Goal: Information Seeking & Learning: Learn about a topic

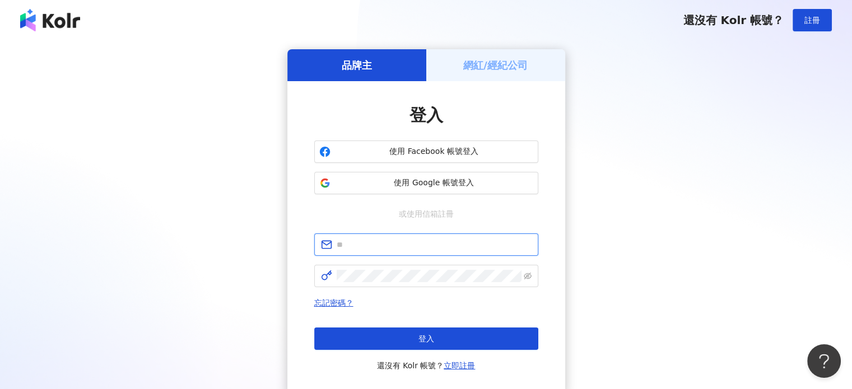
type input "**********"
click at [484, 64] on h5 "網紅/經紀公司" at bounding box center [495, 65] width 64 height 14
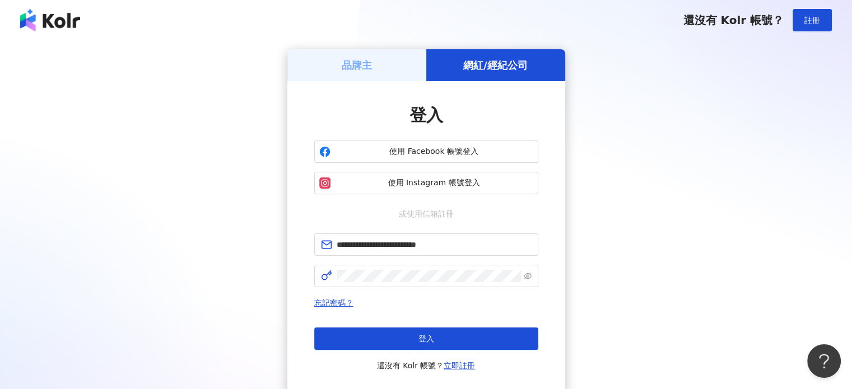
click at [391, 64] on div "品牌主" at bounding box center [356, 65] width 139 height 32
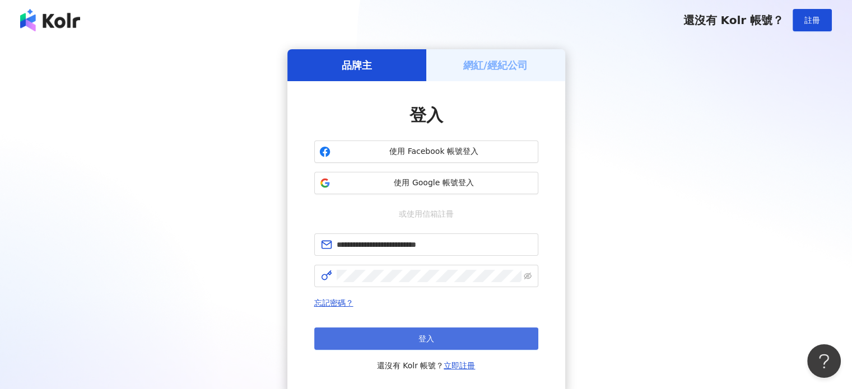
click at [406, 329] on button "登入" at bounding box center [426, 339] width 224 height 22
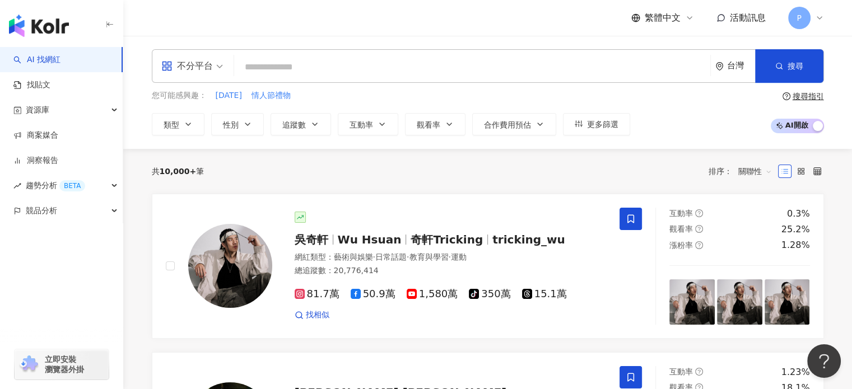
click at [285, 67] on input "search" at bounding box center [472, 67] width 467 height 21
type input "*"
type input "**"
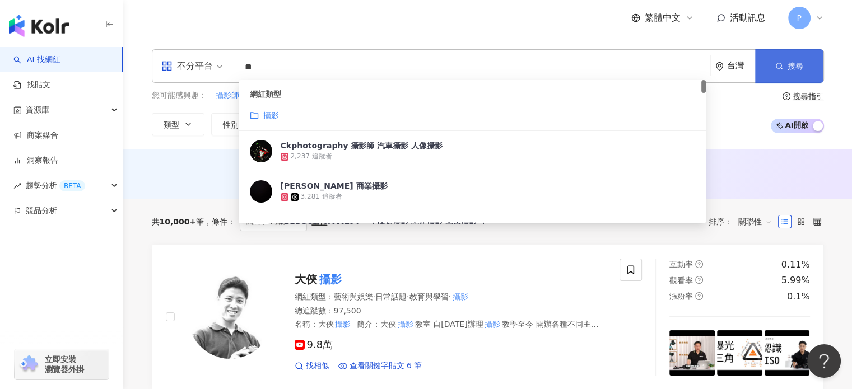
click at [788, 66] on span "搜尋" at bounding box center [796, 66] width 16 height 9
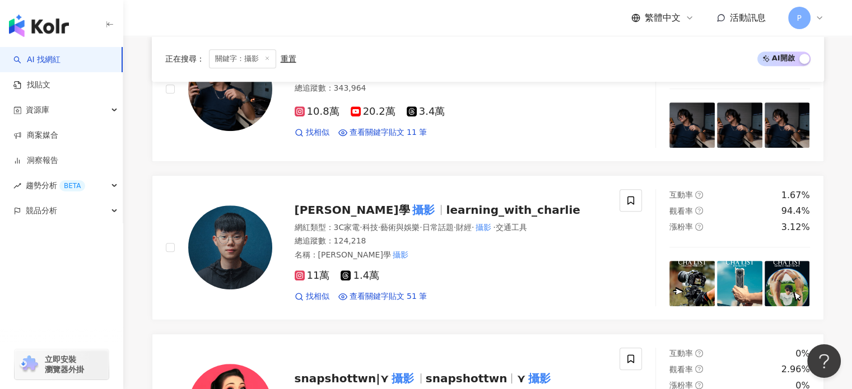
scroll to position [448, 0]
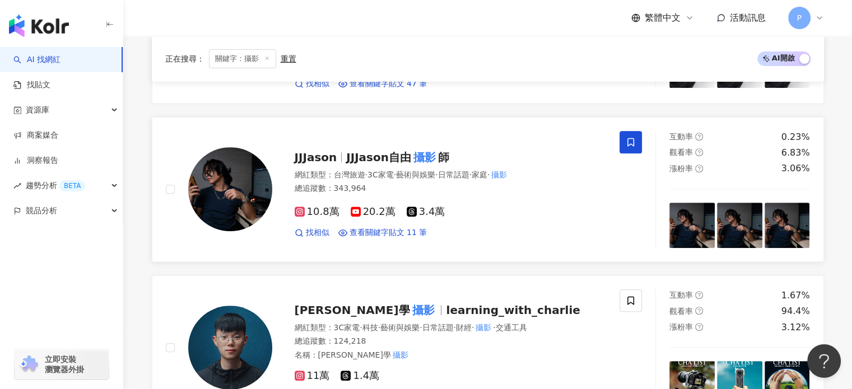
click at [325, 218] on span "10.8萬" at bounding box center [317, 212] width 45 height 12
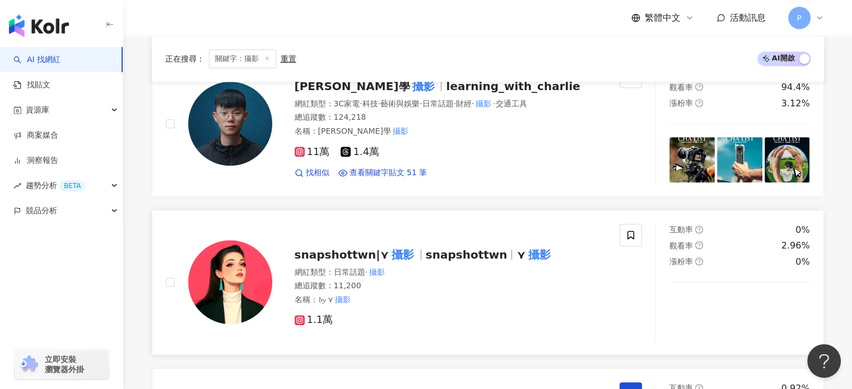
scroll to position [728, 0]
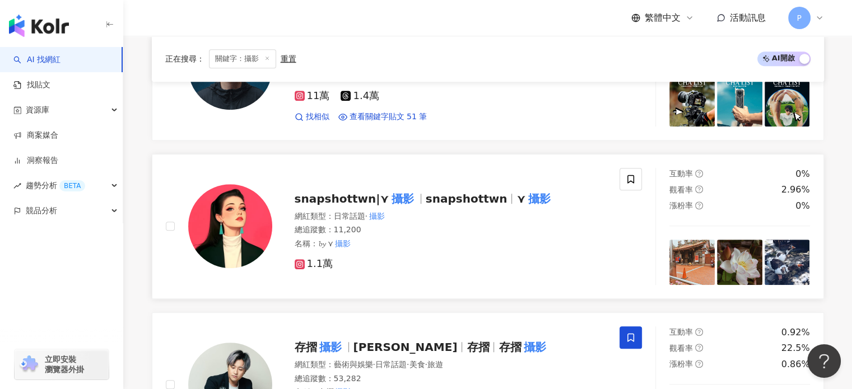
click at [301, 268] on icon at bounding box center [300, 264] width 10 height 10
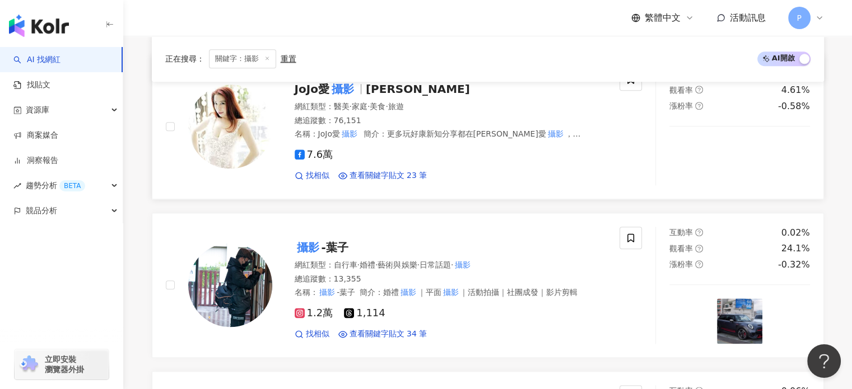
scroll to position [1457, 0]
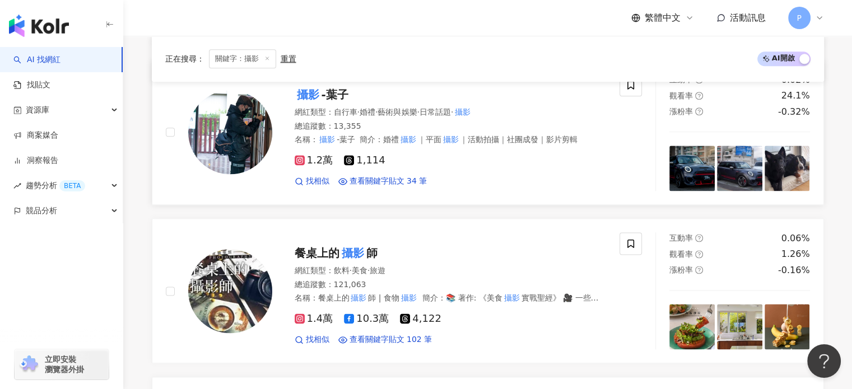
click at [299, 164] on rect at bounding box center [300, 160] width 8 height 8
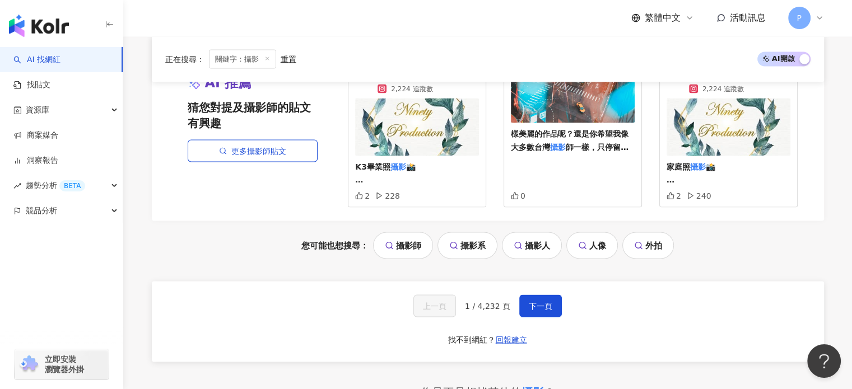
scroll to position [2136, 0]
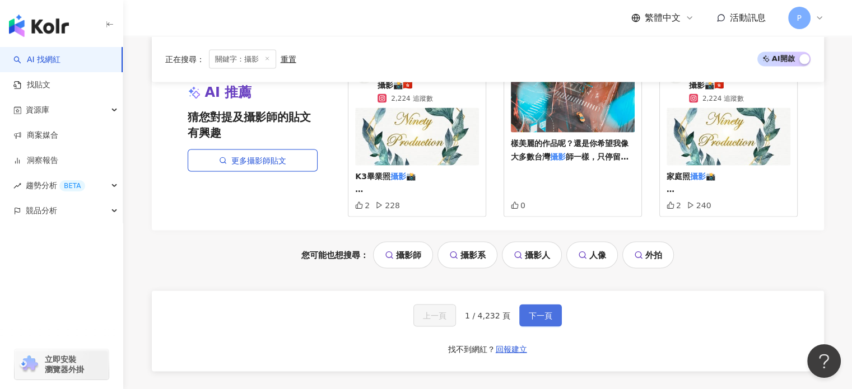
click at [533, 320] on span "下一頁" at bounding box center [541, 315] width 24 height 9
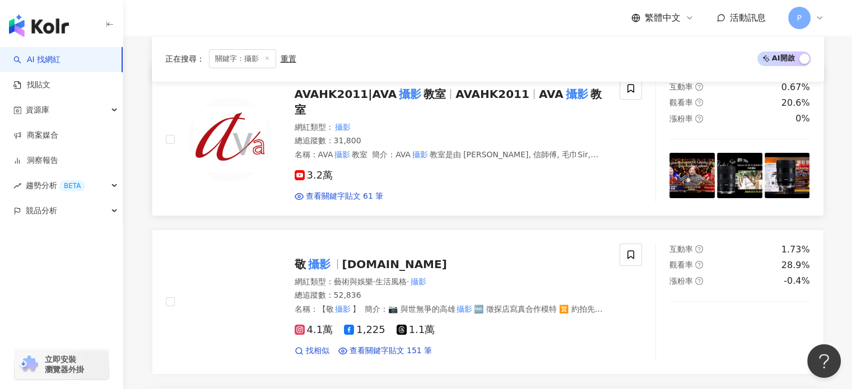
scroll to position [280, 0]
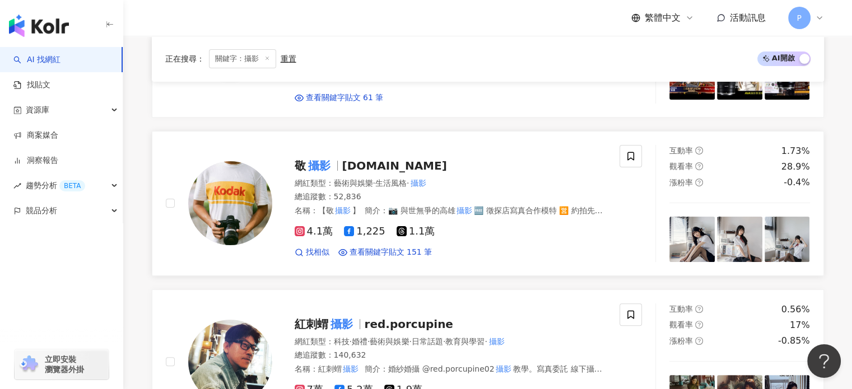
click at [303, 217] on div "4.1萬 1,225 1.1萬 找相似 查看關鍵字貼文 151 筆" at bounding box center [451, 237] width 312 height 41
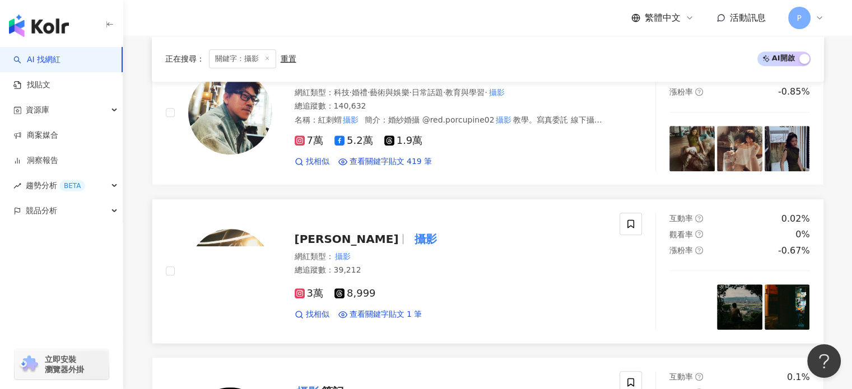
scroll to position [504, 0]
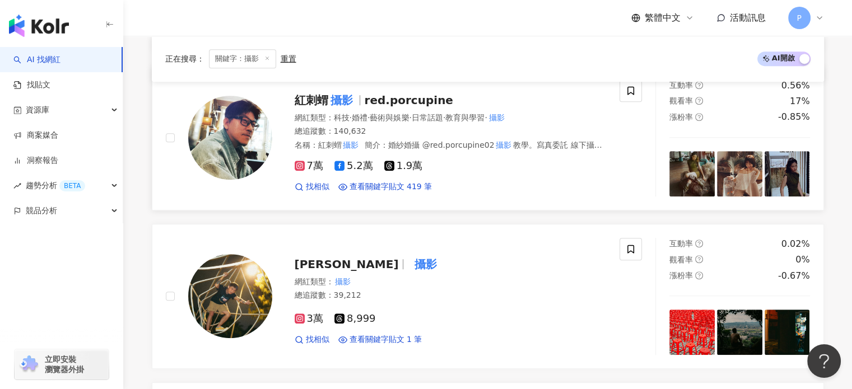
click at [310, 160] on span "7萬" at bounding box center [309, 166] width 29 height 12
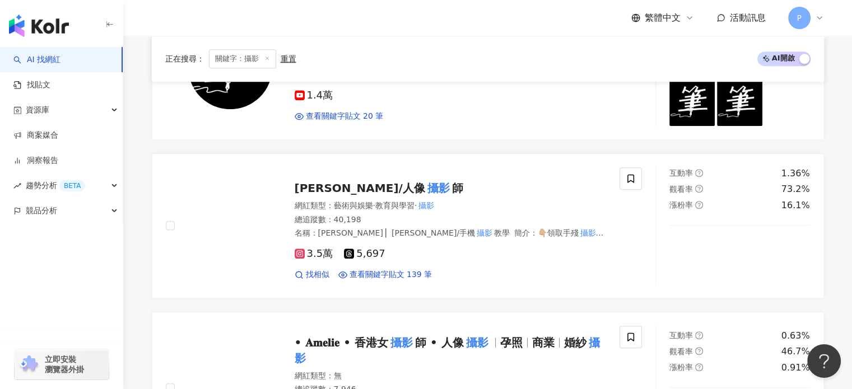
scroll to position [896, 0]
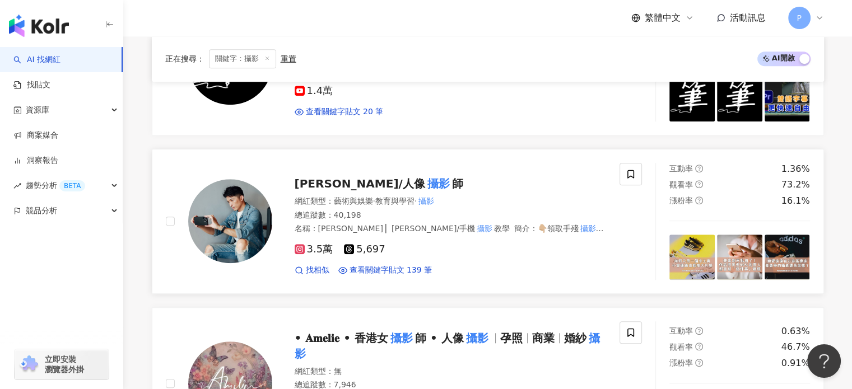
click at [296, 244] on icon at bounding box center [300, 249] width 10 height 10
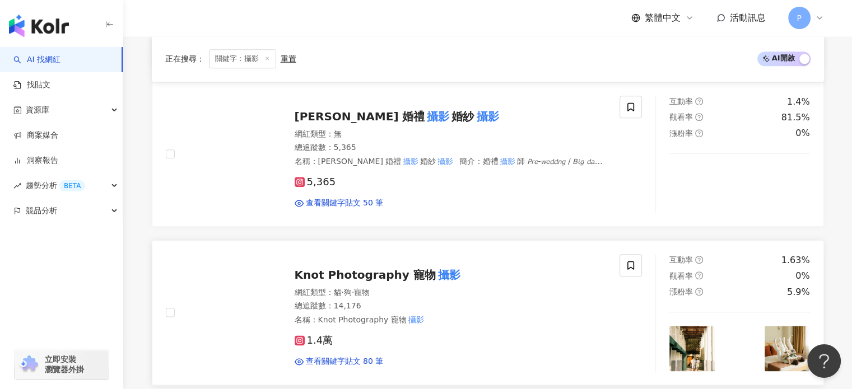
scroll to position [1513, 0]
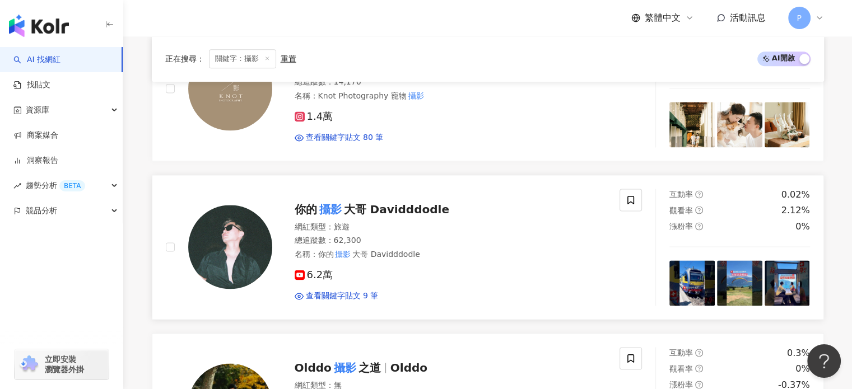
click at [320, 269] on span "6.2萬" at bounding box center [314, 275] width 39 height 12
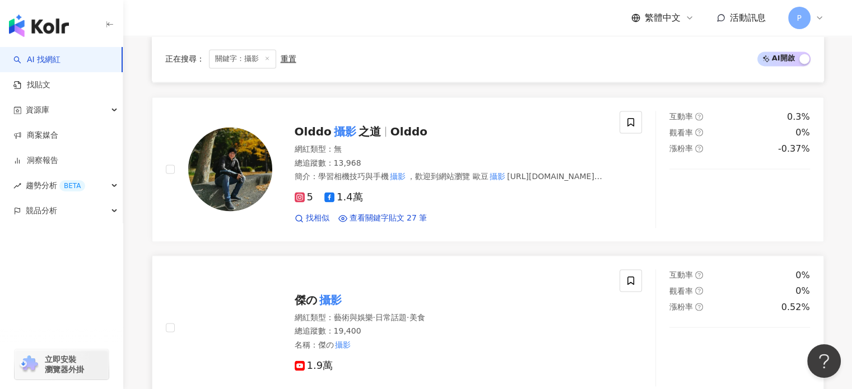
scroll to position [1849, 0]
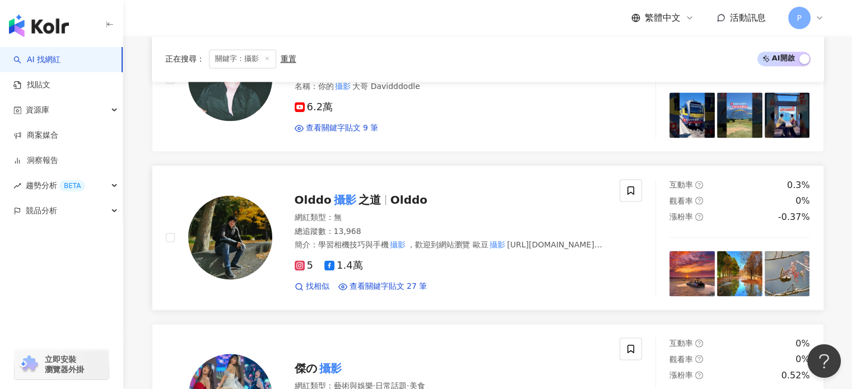
click at [300, 263] on icon at bounding box center [300, 266] width 6 height 6
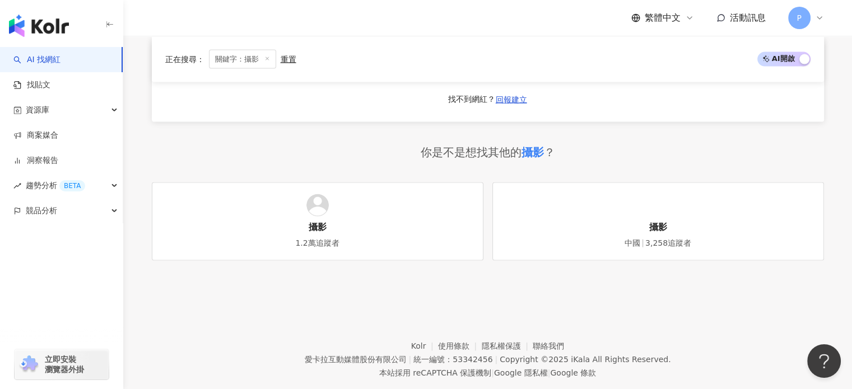
scroll to position [2107, 0]
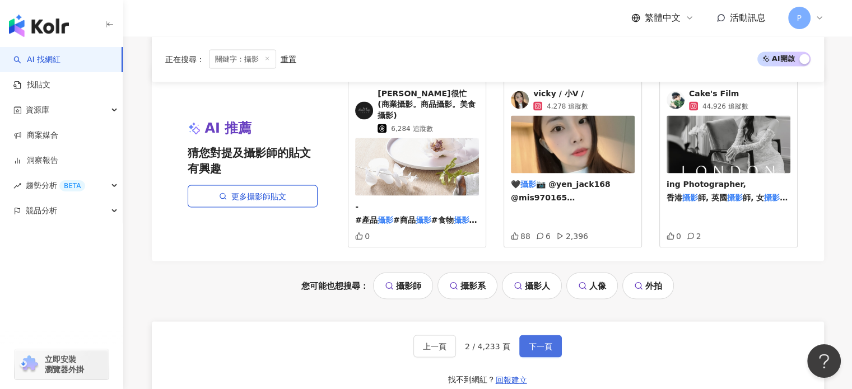
click at [541, 342] on span "下一頁" at bounding box center [541, 346] width 24 height 9
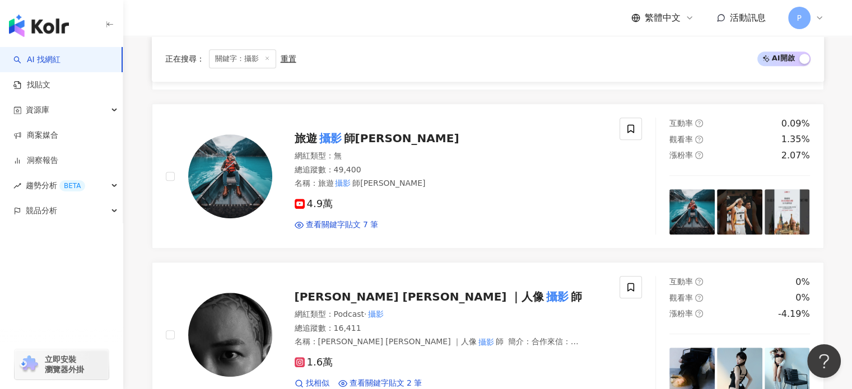
scroll to position [840, 0]
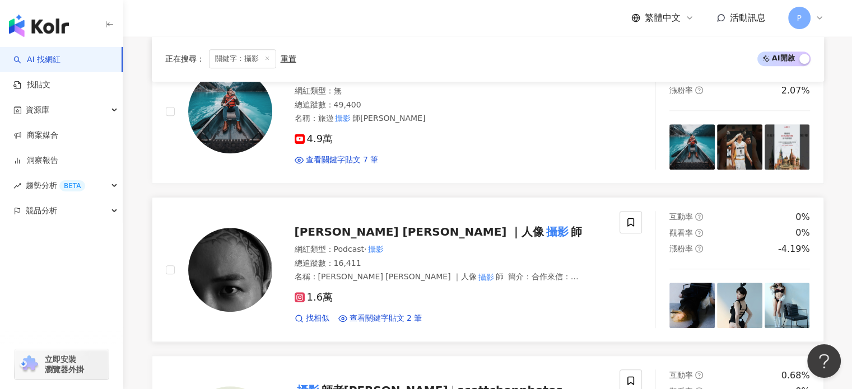
click at [322, 300] on span "1.6萬" at bounding box center [314, 298] width 39 height 12
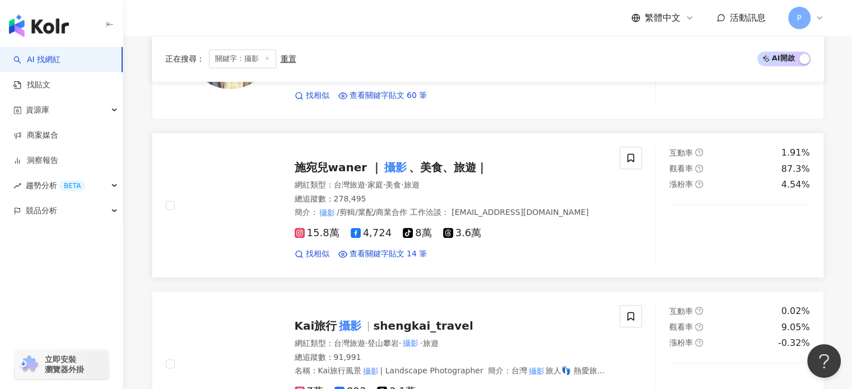
scroll to position [1233, 0]
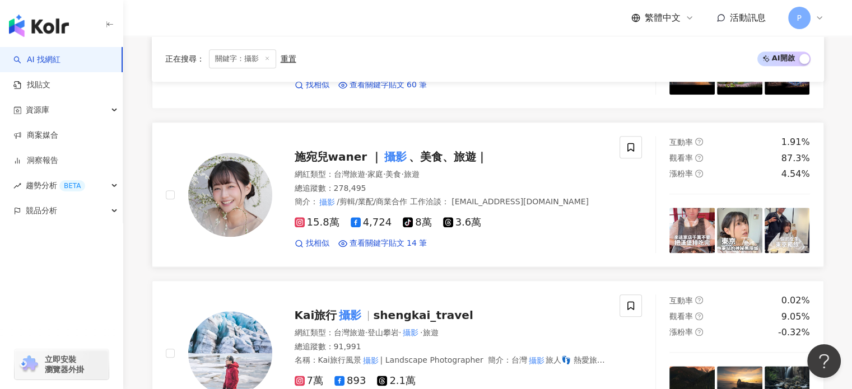
click at [300, 221] on rect at bounding box center [300, 223] width 8 height 8
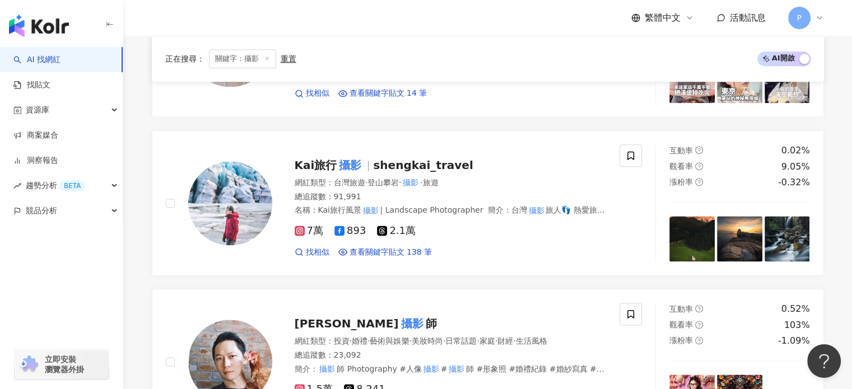
scroll to position [1401, 0]
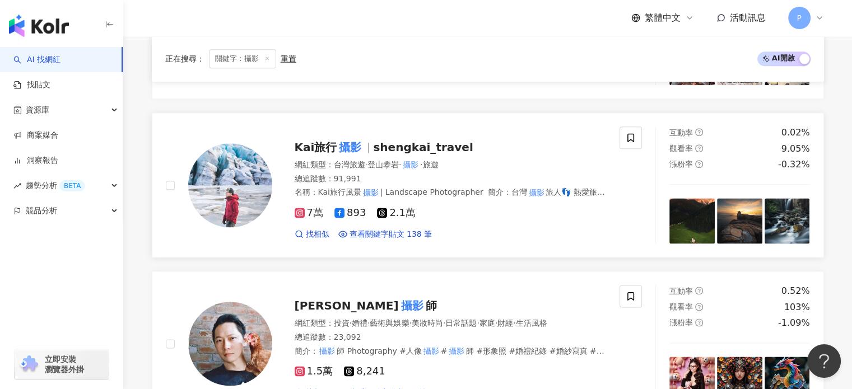
click at [304, 209] on span "7萬" at bounding box center [309, 213] width 29 height 12
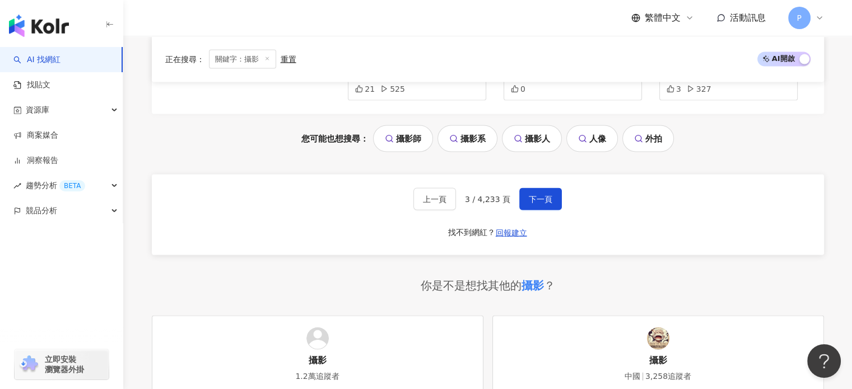
scroll to position [2185, 0]
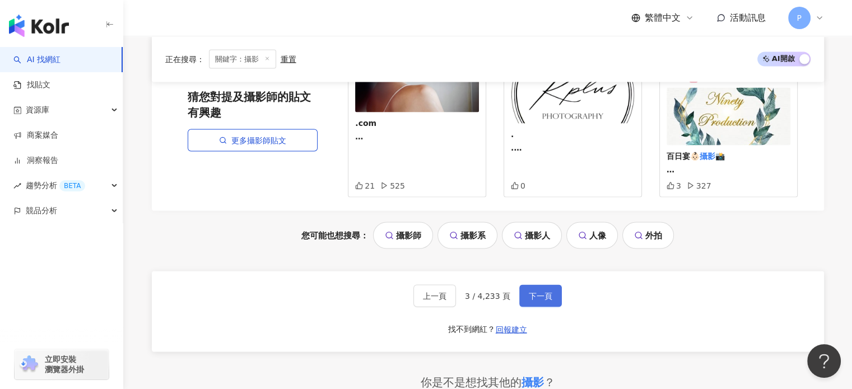
click at [543, 301] on span "下一頁" at bounding box center [541, 296] width 24 height 9
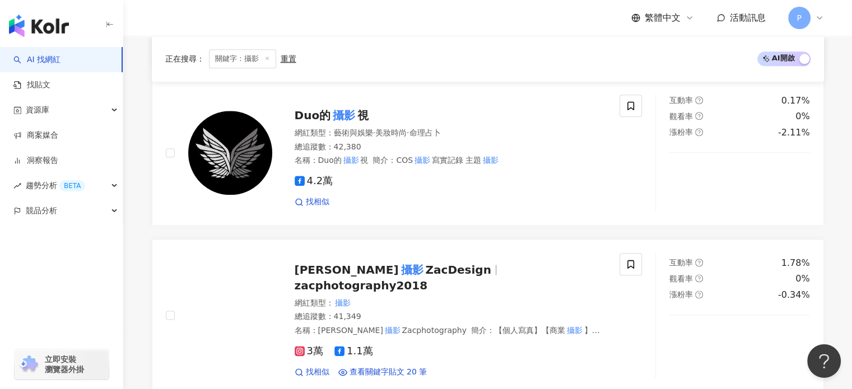
scroll to position [1338, 0]
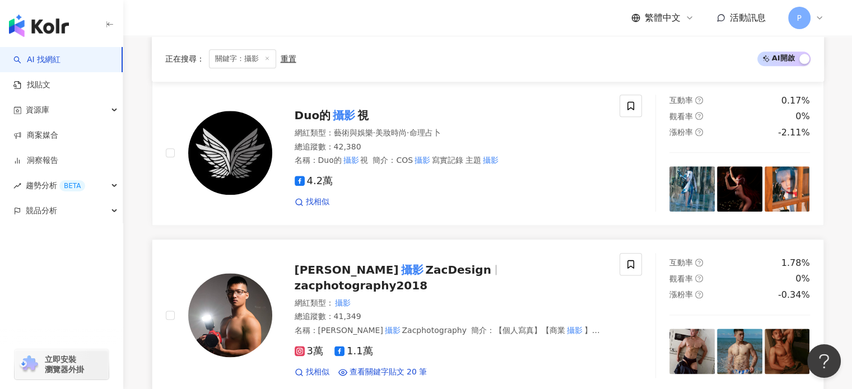
click at [309, 346] on span "3萬" at bounding box center [309, 352] width 29 height 12
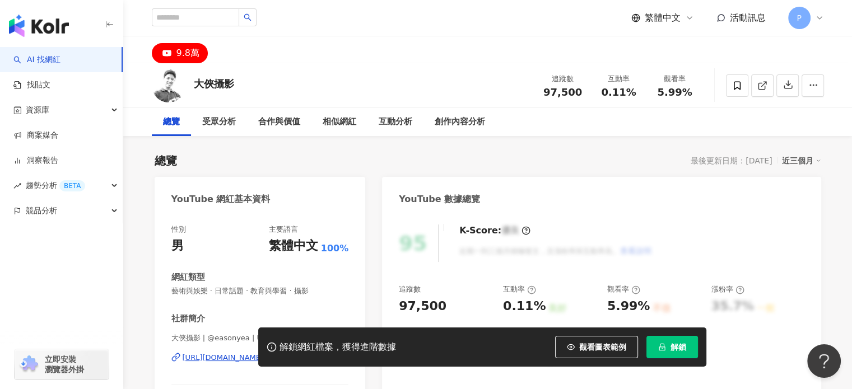
click at [189, 51] on div "9.8萬" at bounding box center [187, 53] width 23 height 16
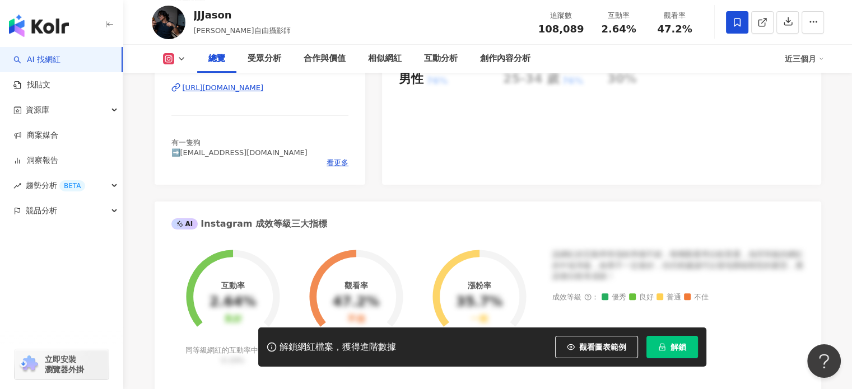
scroll to position [392, 0]
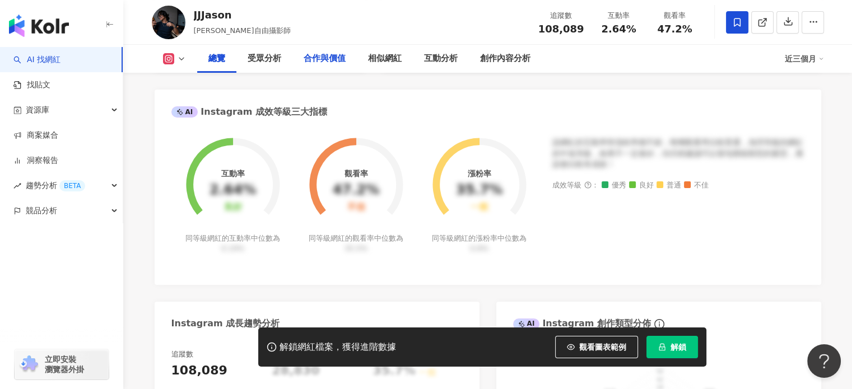
drag, startPoint x: 328, startPoint y: 7, endPoint x: 303, endPoint y: 67, distance: 65.3
click at [328, 7] on div "JJJason JJJason自由攝影師 追蹤數 108,089 互動率 2.64% 觀看率 47.2%" at bounding box center [487, 22] width 717 height 44
click at [165, 58] on rect at bounding box center [168, 59] width 9 height 8
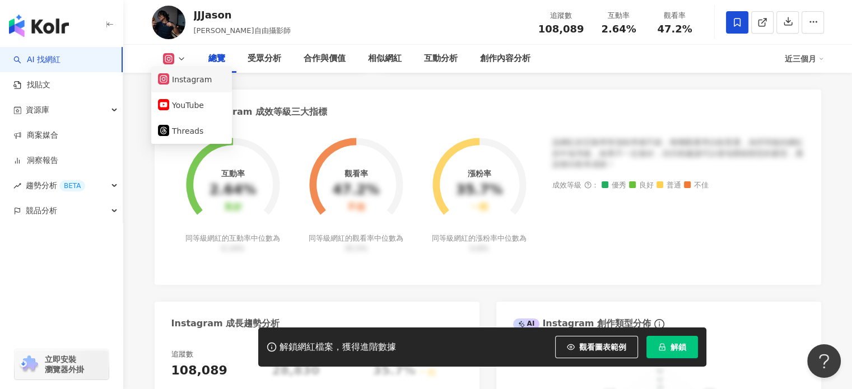
click at [195, 81] on button "Instagram" at bounding box center [191, 80] width 67 height 16
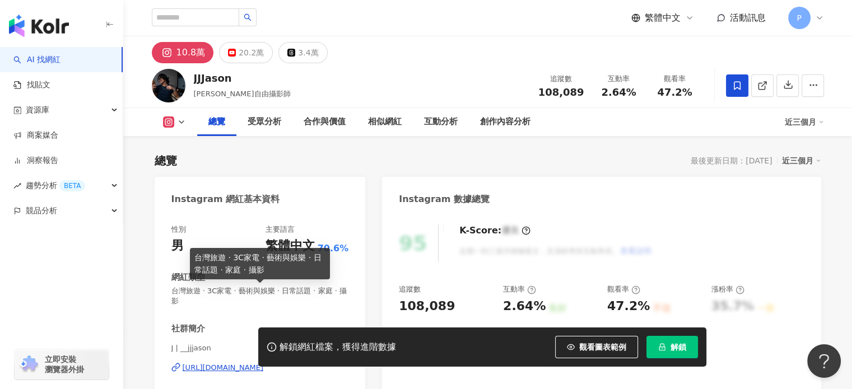
scroll to position [224, 0]
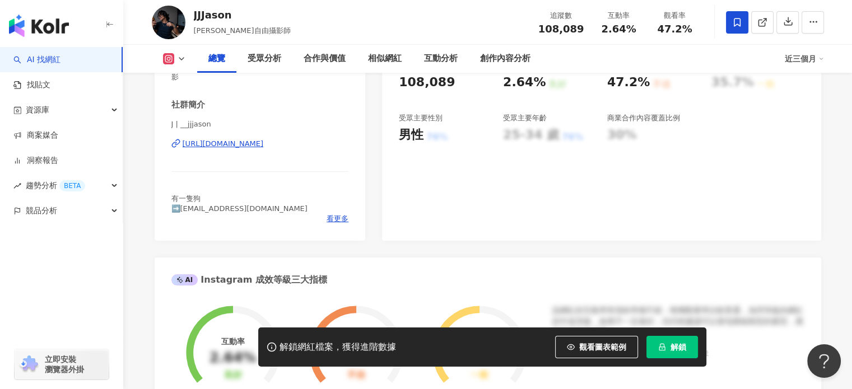
click at [233, 142] on div "https://www.instagram.com/__jjjason/" at bounding box center [223, 144] width 81 height 10
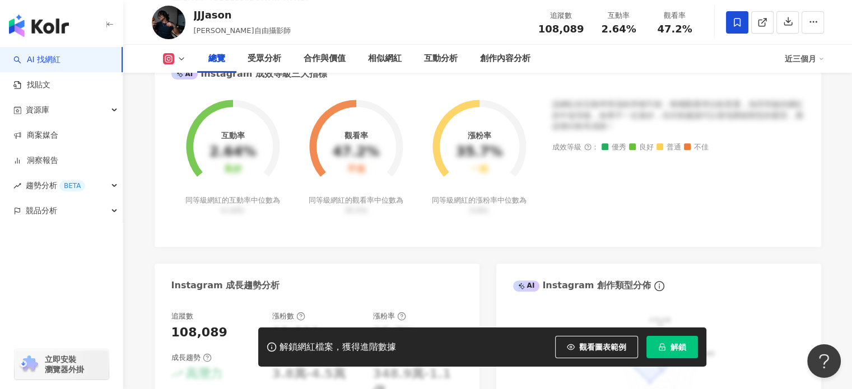
scroll to position [504, 0]
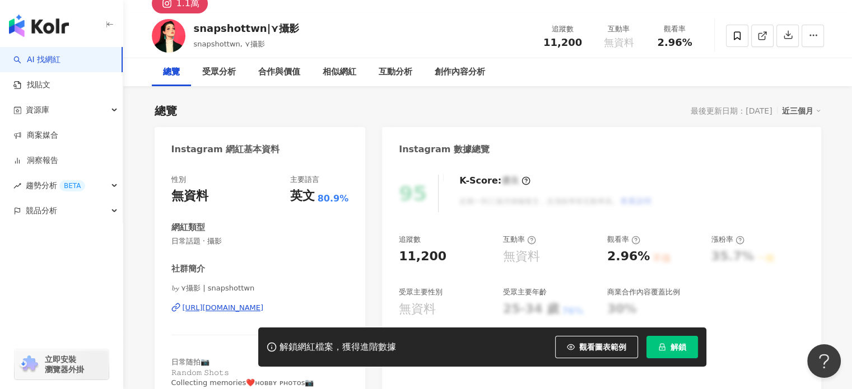
scroll to position [56, 0]
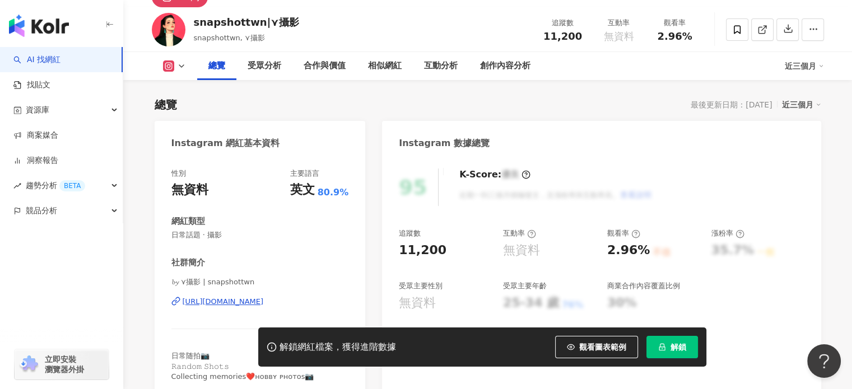
click at [220, 302] on div "https://www.instagram.com/snapshottwn" at bounding box center [223, 302] width 81 height 10
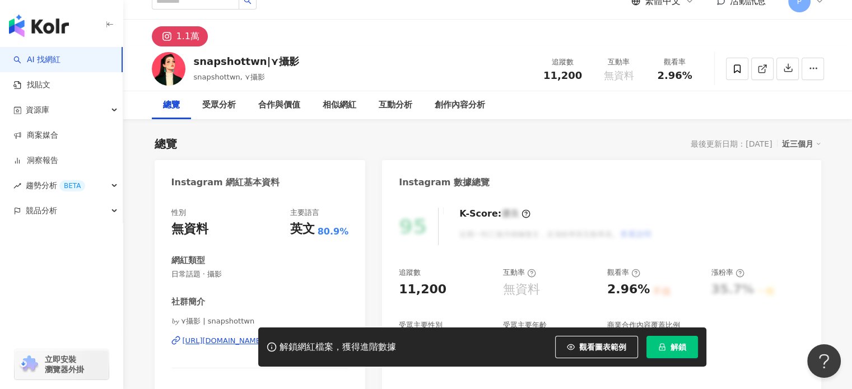
scroll to position [0, 0]
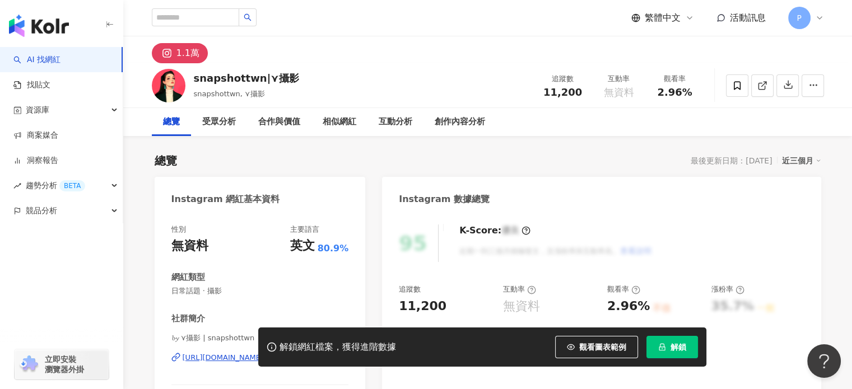
click at [208, 360] on div "解鎖網紅檔案，獲得進階數據 觀看圖表範例 解鎖" at bounding box center [426, 347] width 852 height 39
click at [211, 356] on div "解鎖網紅檔案，獲得進階數據 觀看圖表範例 解鎖" at bounding box center [426, 347] width 852 height 39
click at [220, 356] on div "解鎖網紅檔案，獲得進階數據 觀看圖表範例 解鎖" at bounding box center [426, 347] width 852 height 39
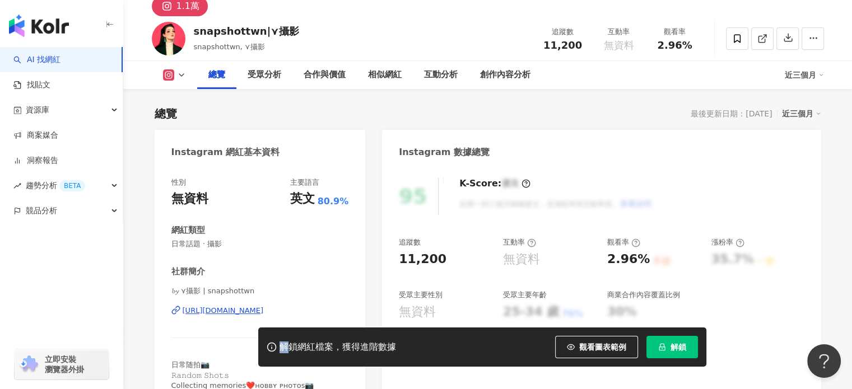
scroll to position [112, 0]
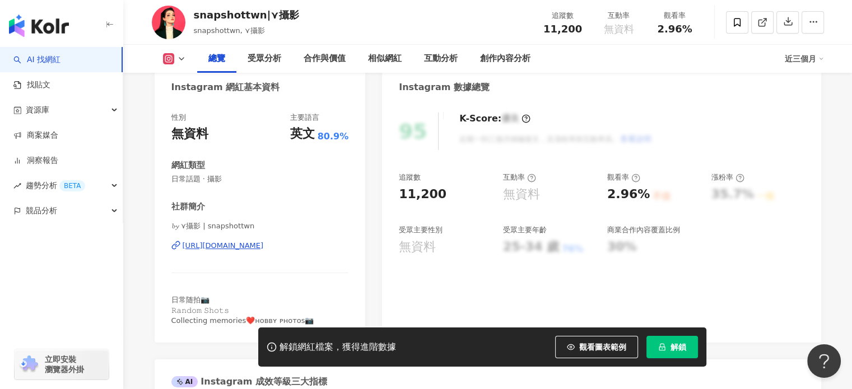
click at [259, 262] on div "𝓫𝔂 ⋎攝影 | snapshottwn https://www.instagram.com/snapshottwn" at bounding box center [260, 254] width 178 height 66
click at [258, 244] on div "https://www.instagram.com/snapshottwn" at bounding box center [223, 246] width 81 height 10
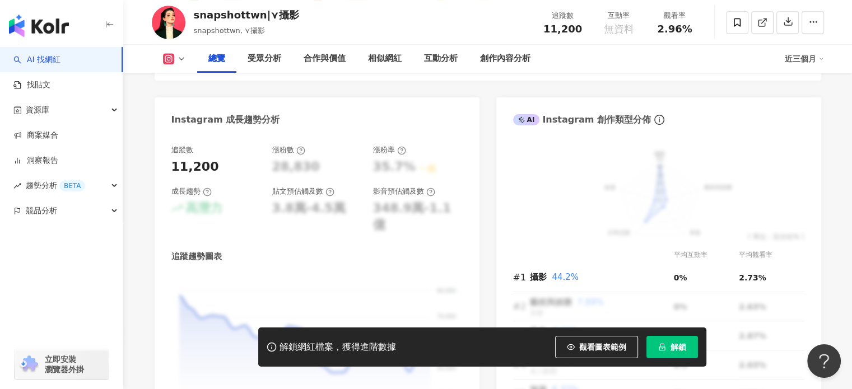
scroll to position [672, 0]
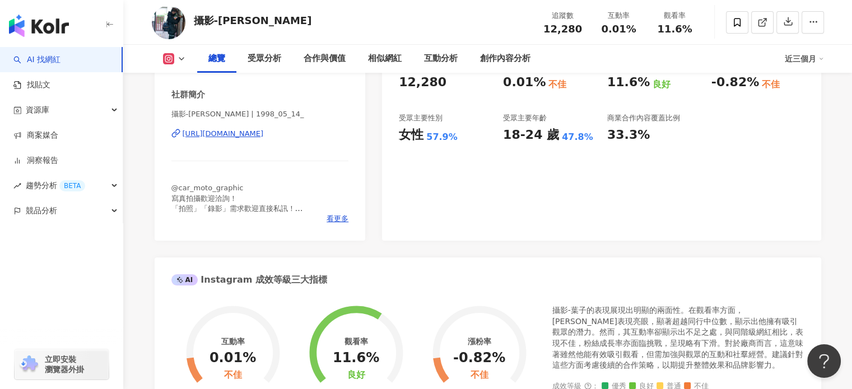
click at [241, 133] on div "[URL][DOMAIN_NAME]" at bounding box center [223, 134] width 81 height 10
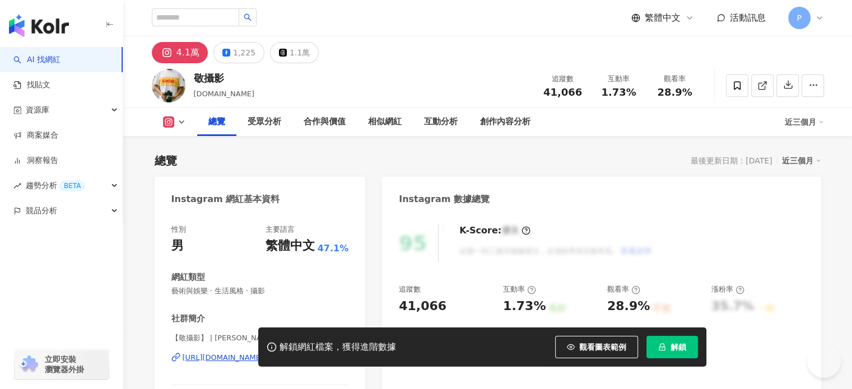
click at [229, 353] on div "[URL][DOMAIN_NAME][DOMAIN_NAME]" at bounding box center [254, 358] width 142 height 10
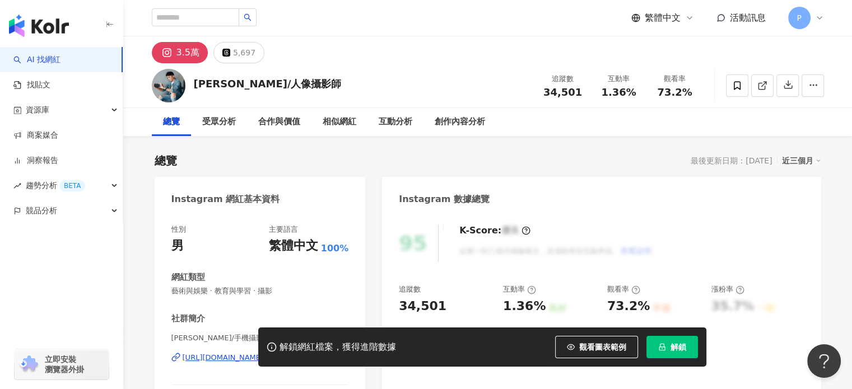
click at [305, 161] on div "總覽 最後更新日期：[DATE] 近三個月" at bounding box center [488, 161] width 667 height 16
click at [402, 132] on div "互動分析" at bounding box center [396, 122] width 56 height 28
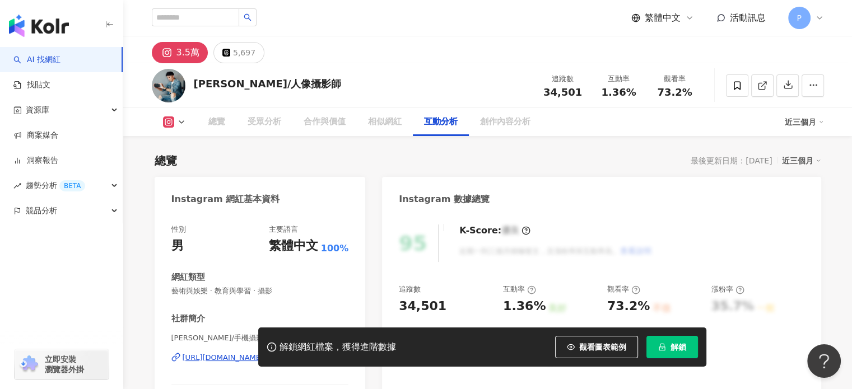
scroll to position [2169, 0]
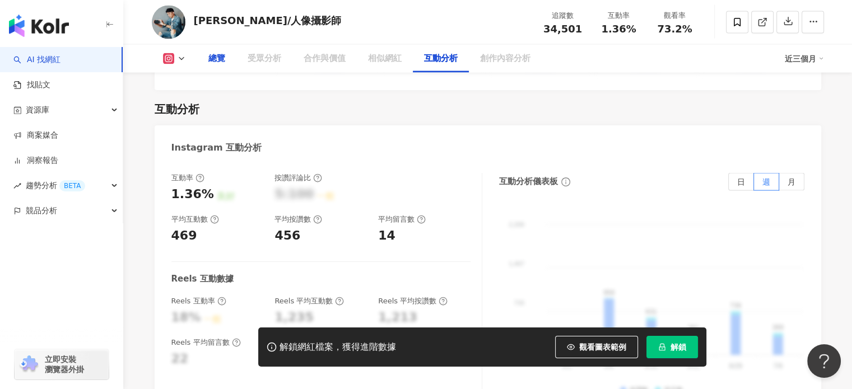
click at [177, 58] on icon at bounding box center [181, 58] width 9 height 9
click at [219, 57] on div "總覽" at bounding box center [216, 58] width 17 height 13
click at [216, 61] on div "總覽" at bounding box center [216, 58] width 17 height 13
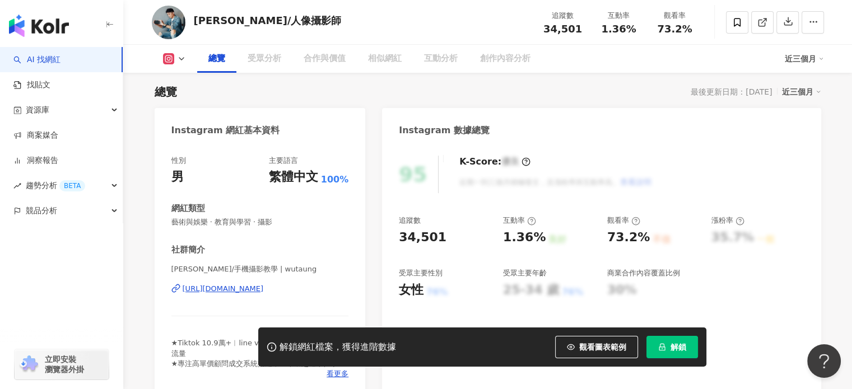
click at [245, 231] on div "性別 男 主要語言 繁體中文 100% 網紅類型 藝術與娛樂 · 教育與學習 · 攝影 社群簡介 韓森 ▏耶耶森哥/手機攝影教學 | wutaung http…" at bounding box center [260, 268] width 178 height 224
click at [238, 290] on div "https://www.instagram.com/wutaung/" at bounding box center [223, 289] width 81 height 10
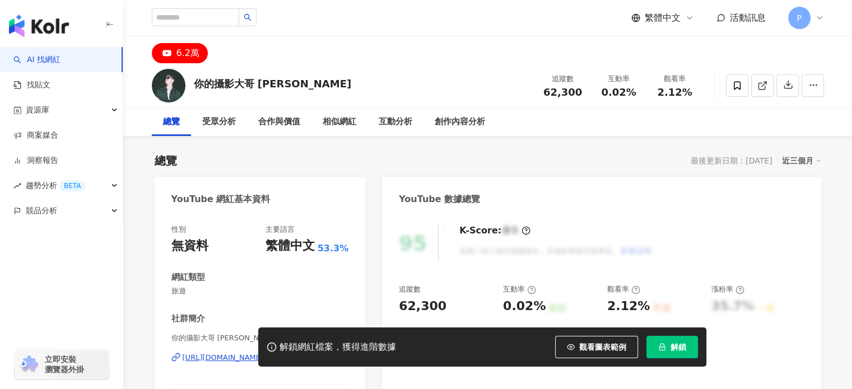
drag, startPoint x: 169, startPoint y: 265, endPoint x: 225, endPoint y: 134, distance: 142.6
click at [225, 353] on div "https://www.youtube.com/channel/UC2-2uVf2qZphJYzP408mp2A" at bounding box center [223, 358] width 81 height 10
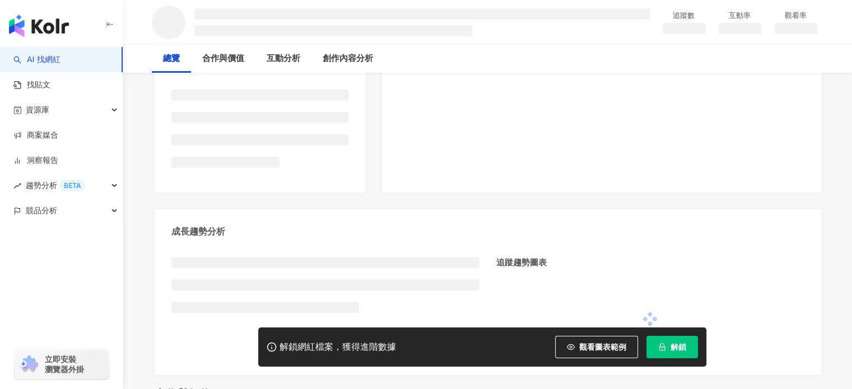
scroll to position [280, 0]
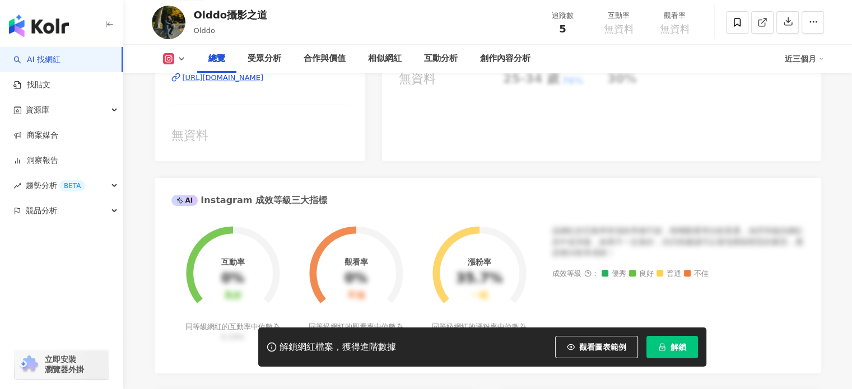
click at [226, 83] on div "https://www.instagram.com/olddo/" at bounding box center [223, 78] width 81 height 10
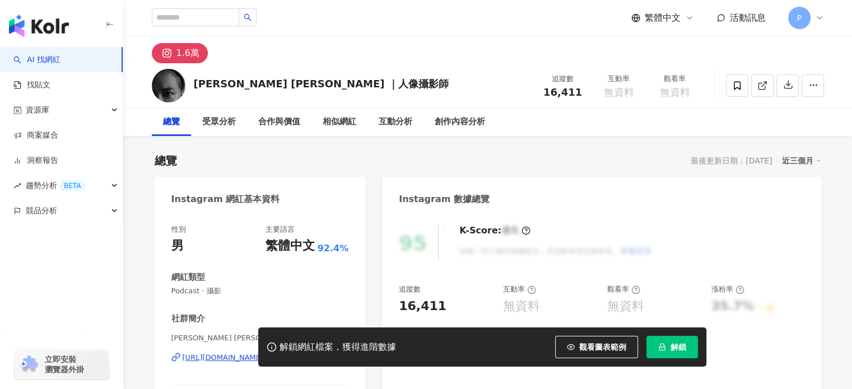
click at [240, 353] on div "[URL][DOMAIN_NAME]" at bounding box center [223, 358] width 81 height 10
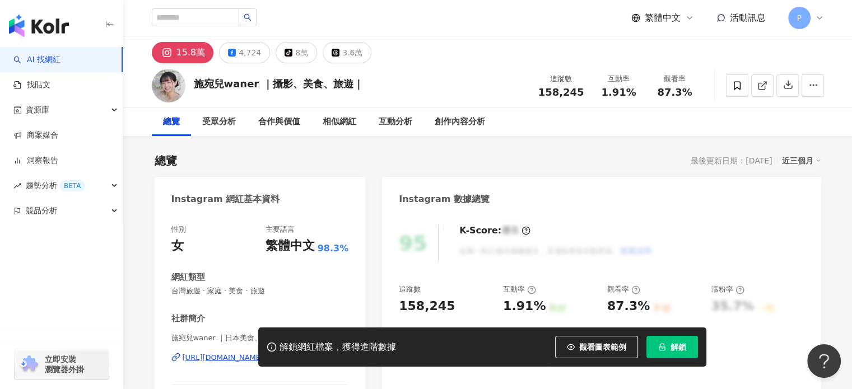
click at [211, 362] on div "解鎖網紅檔案，獲得進階數據 觀看圖表範例 解鎖" at bounding box center [426, 347] width 852 height 39
click at [215, 360] on div "解鎖網紅檔案，獲得進階數據 觀看圖表範例 解鎖" at bounding box center [426, 347] width 852 height 39
click at [249, 353] on div "https://www.instagram.com/waner_photography/" at bounding box center [223, 358] width 81 height 10
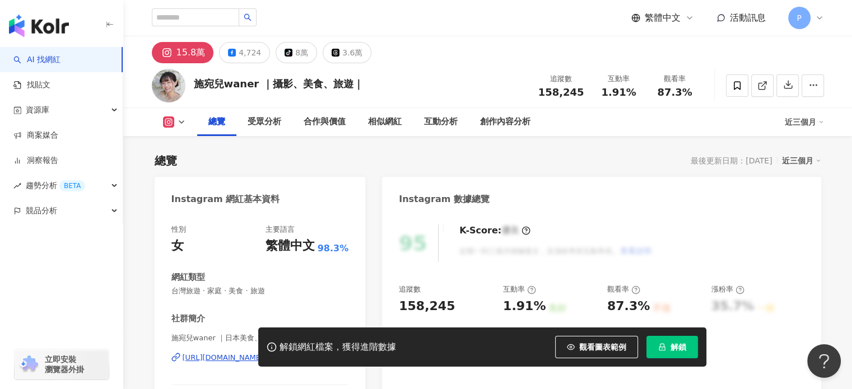
scroll to position [168, 0]
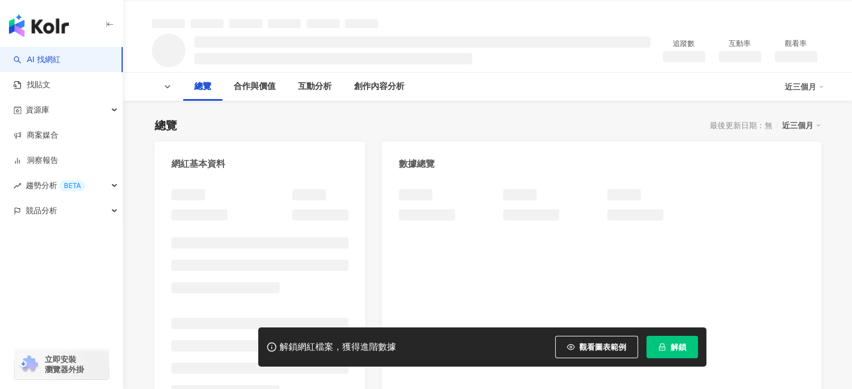
scroll to position [336, 0]
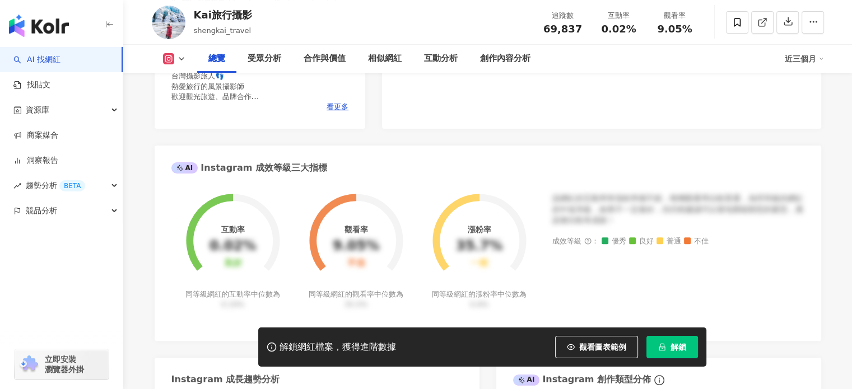
click at [222, 27] on div "[URL][DOMAIN_NAME]" at bounding box center [223, 22] width 81 height 10
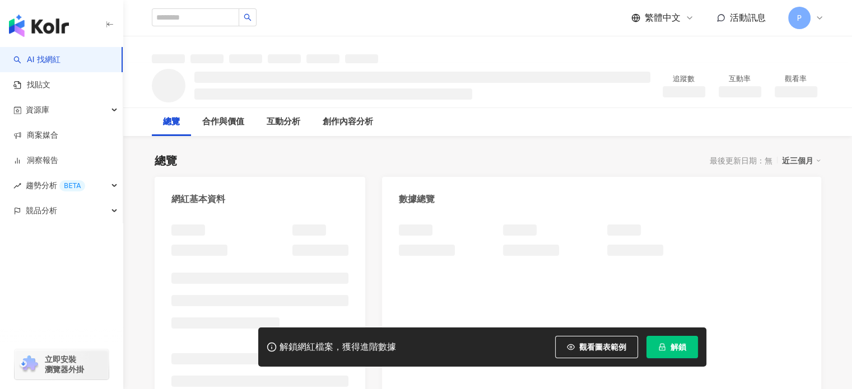
click at [236, 225] on div at bounding box center [260, 240] width 178 height 31
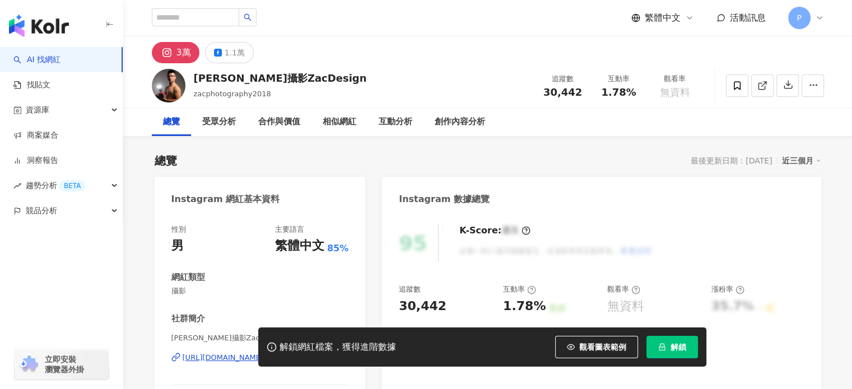
click at [239, 353] on div "[URL][DOMAIN_NAME]" at bounding box center [223, 358] width 81 height 10
